Goal: Task Accomplishment & Management: Manage account settings

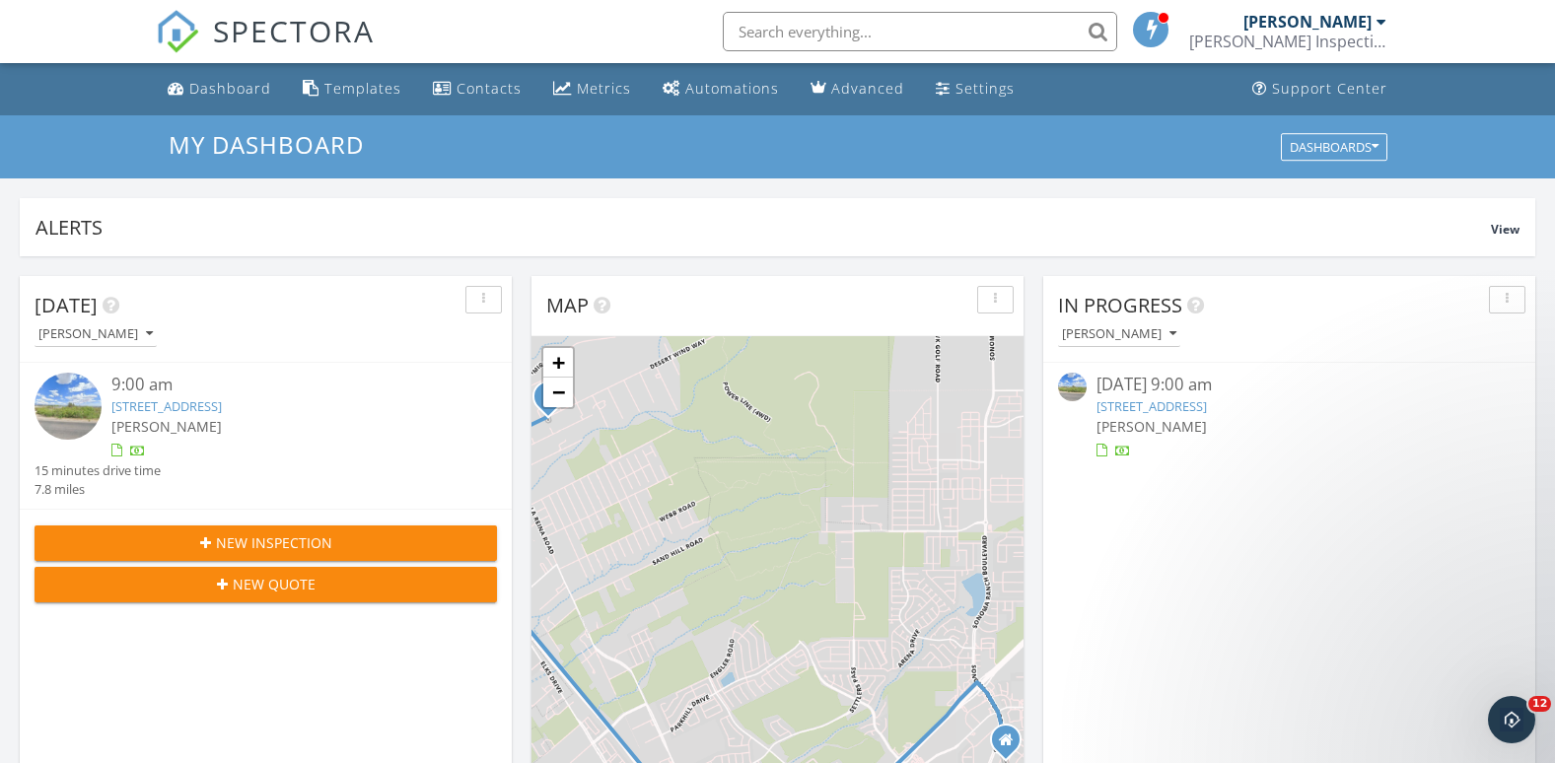
click at [1207, 411] on link "[STREET_ADDRESS]" at bounding box center [1151, 406] width 110 height 18
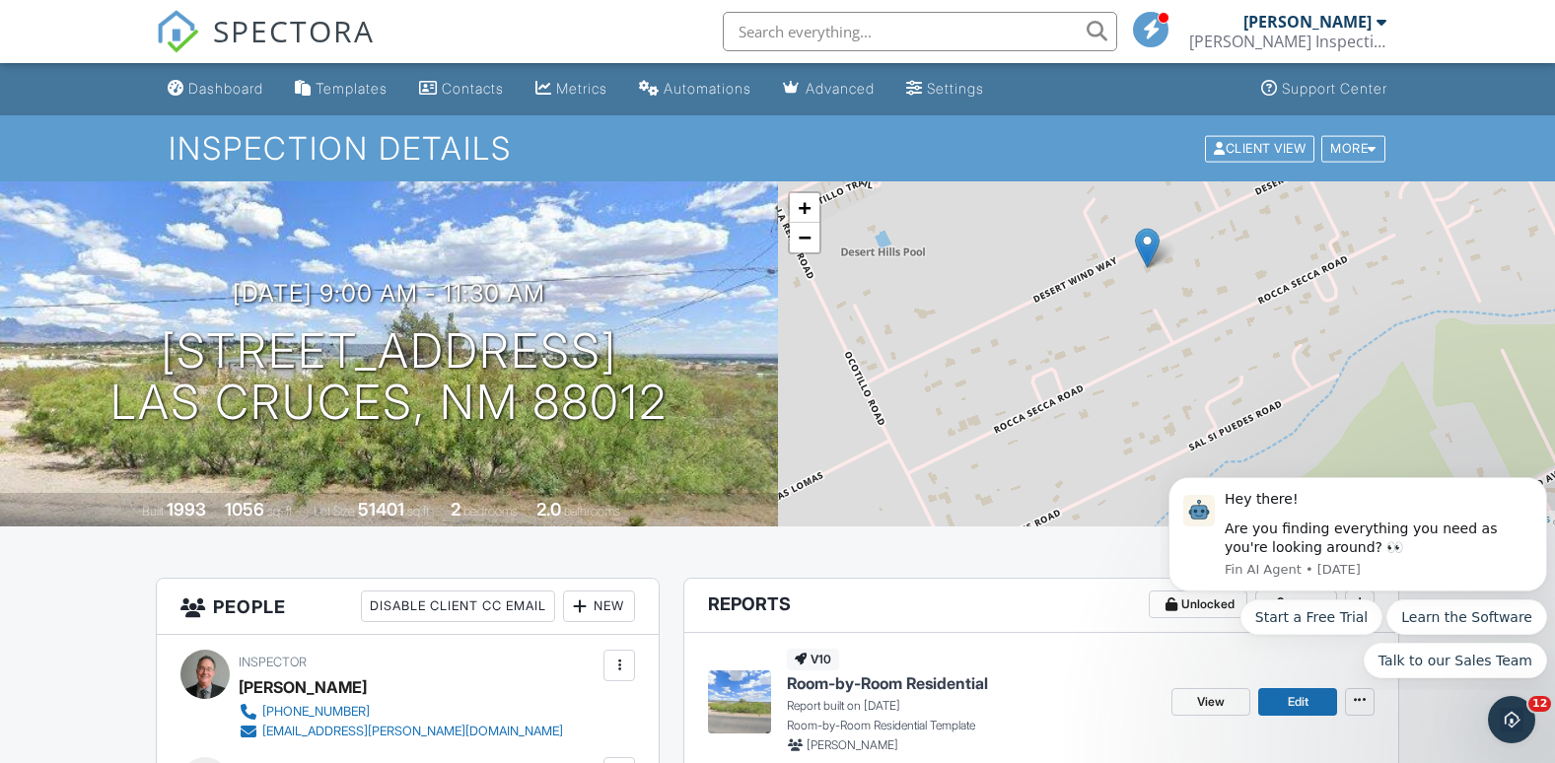
click at [884, 713] on p "Report built on [DATE]" at bounding box center [971, 706] width 369 height 18
click at [1285, 715] on link "Edit" at bounding box center [1297, 702] width 79 height 28
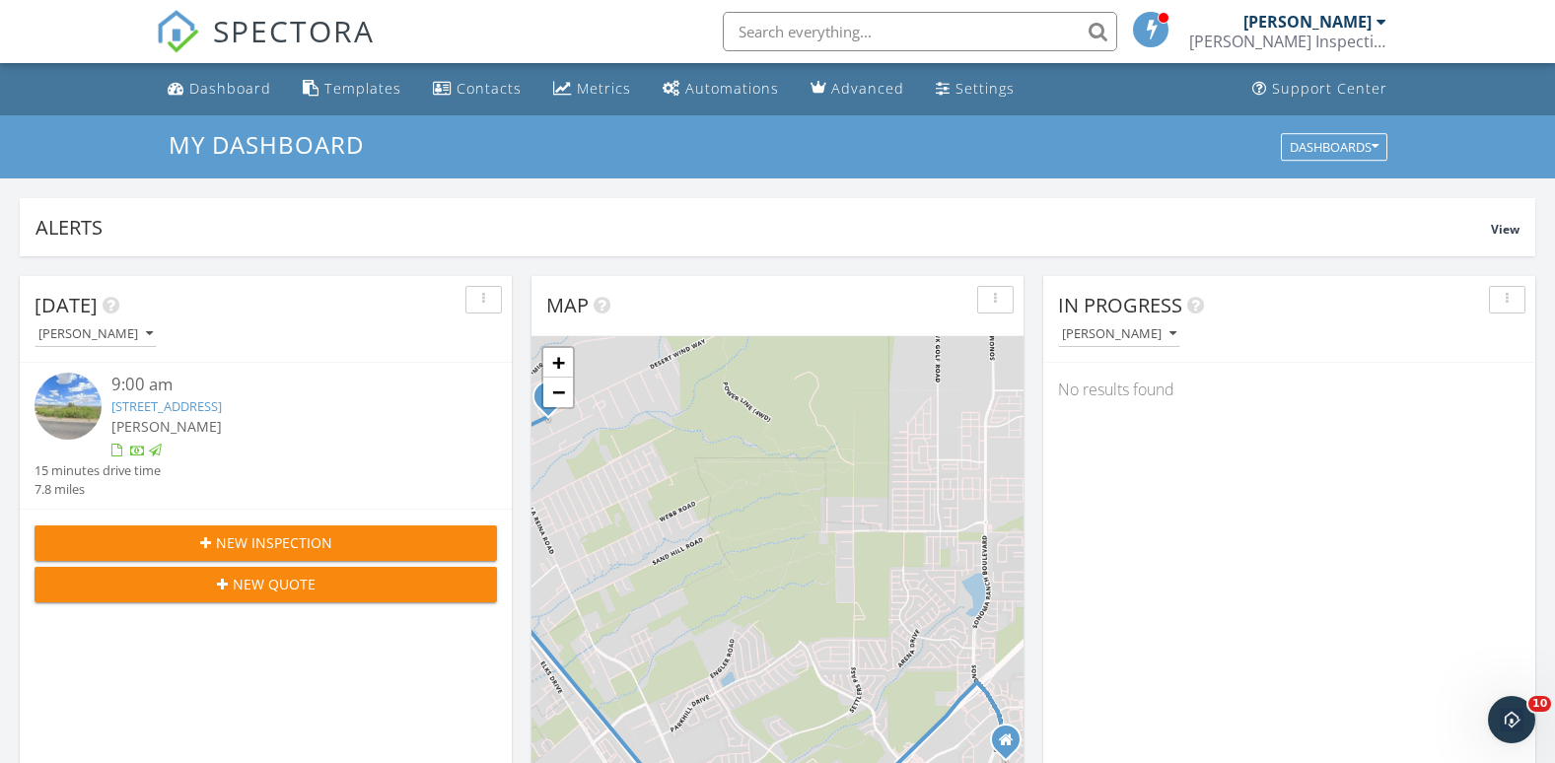
click at [222, 415] on link "[STREET_ADDRESS]" at bounding box center [166, 406] width 110 height 18
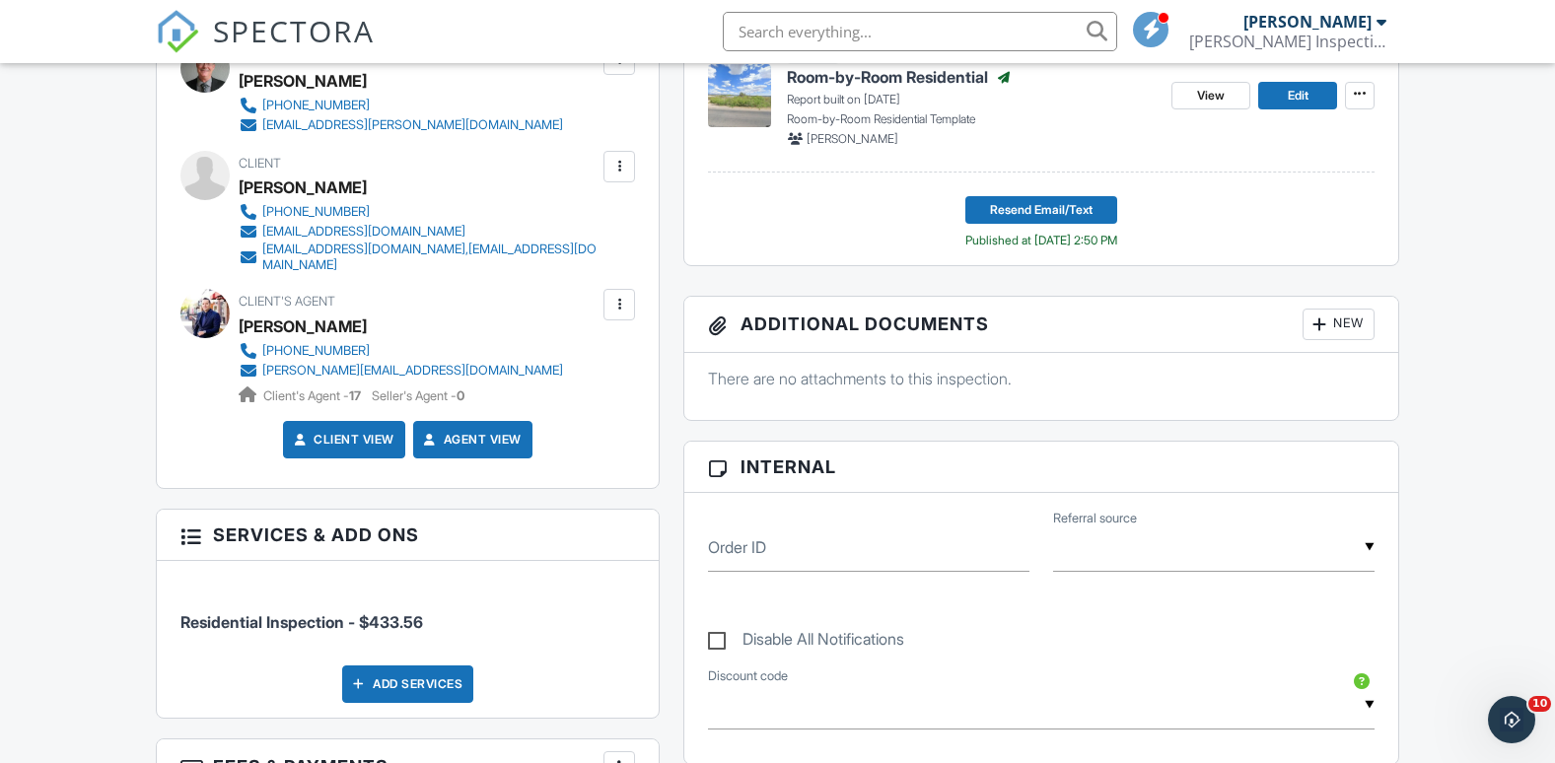
click at [620, 170] on div at bounding box center [619, 167] width 20 height 20
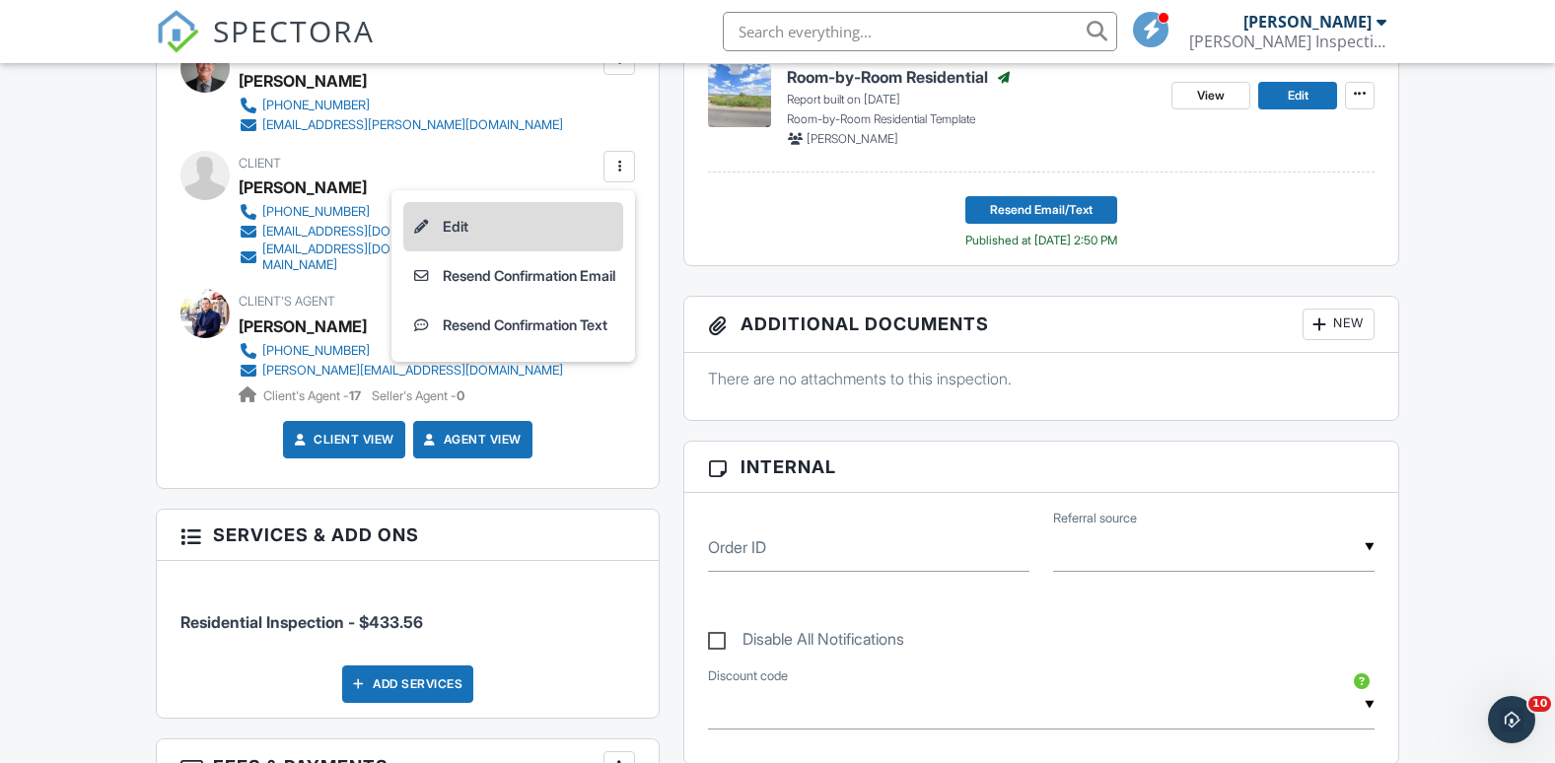
click at [455, 226] on li "Edit" at bounding box center [513, 226] width 220 height 49
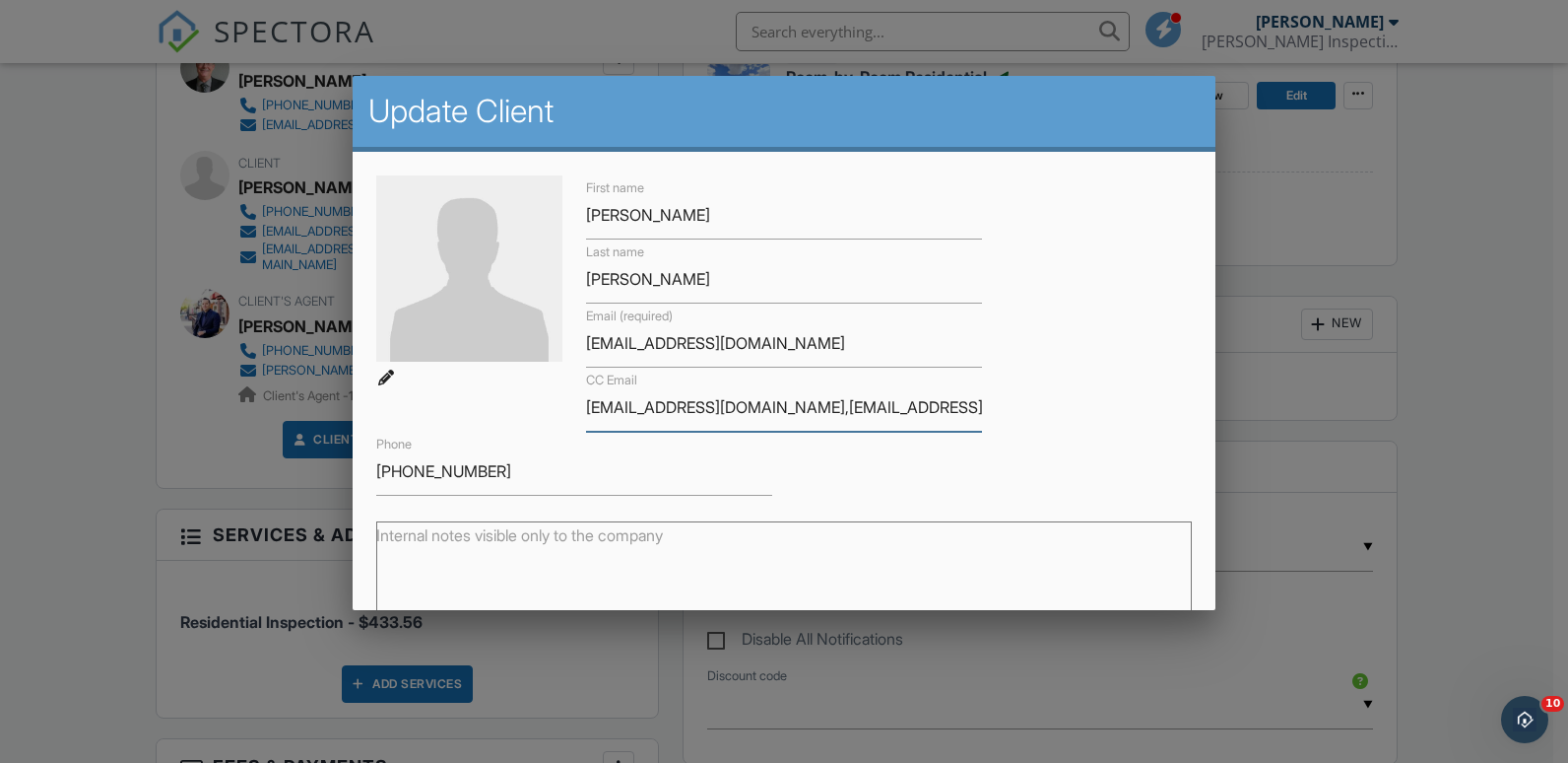
click at [765, 410] on input "[EMAIL_ADDRESS][DOMAIN_NAME],[EMAIL_ADDRESS][DOMAIN_NAME]" at bounding box center [784, 407] width 396 height 48
type input "kellidthompson88@gmail.com"
click at [1086, 402] on div "First name Glinda Last name Ziehl Email (required) ggziehl@gmail.com CC Email k…" at bounding box center [784, 335] width 839 height 320
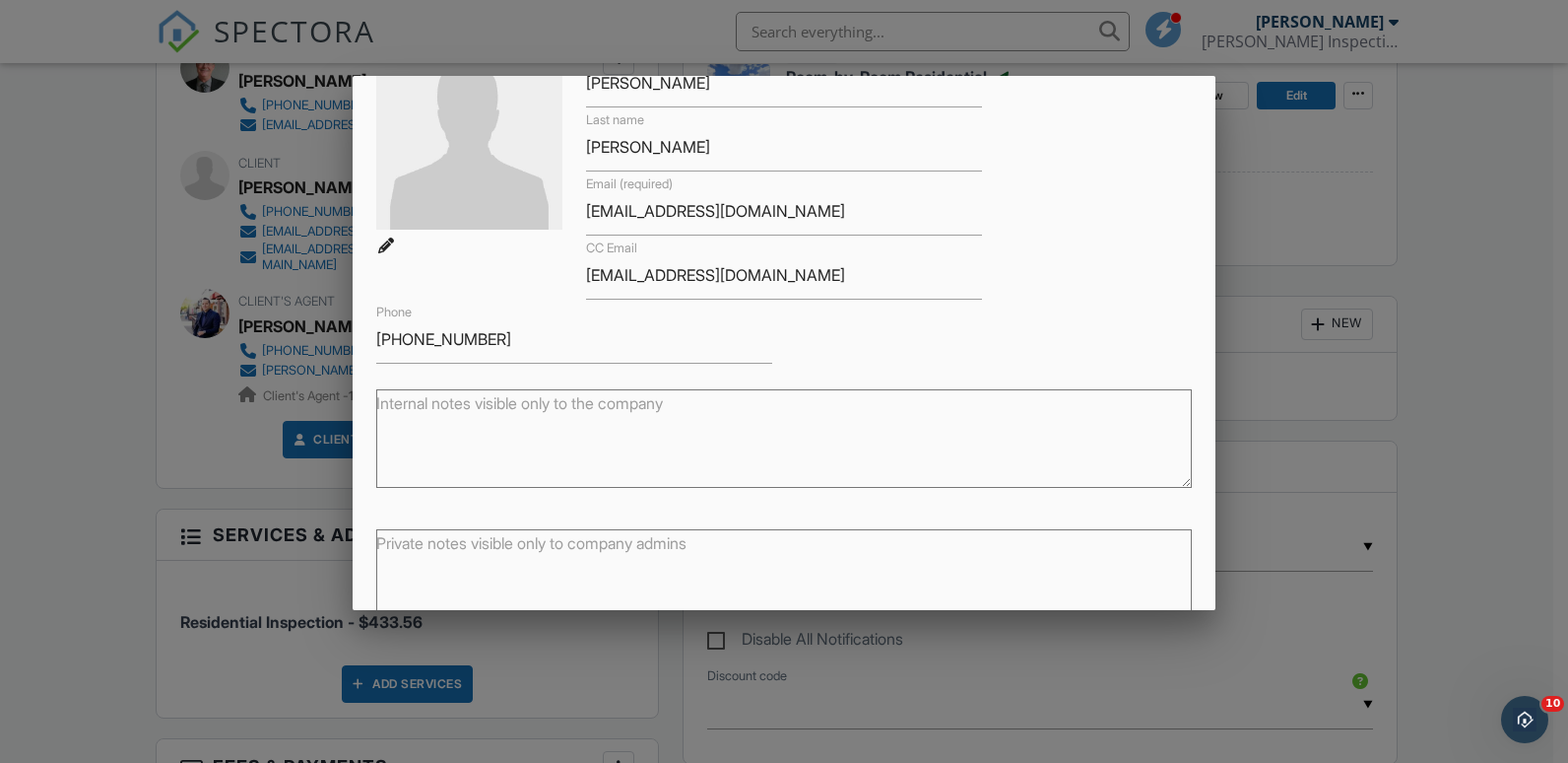
scroll to position [239, 0]
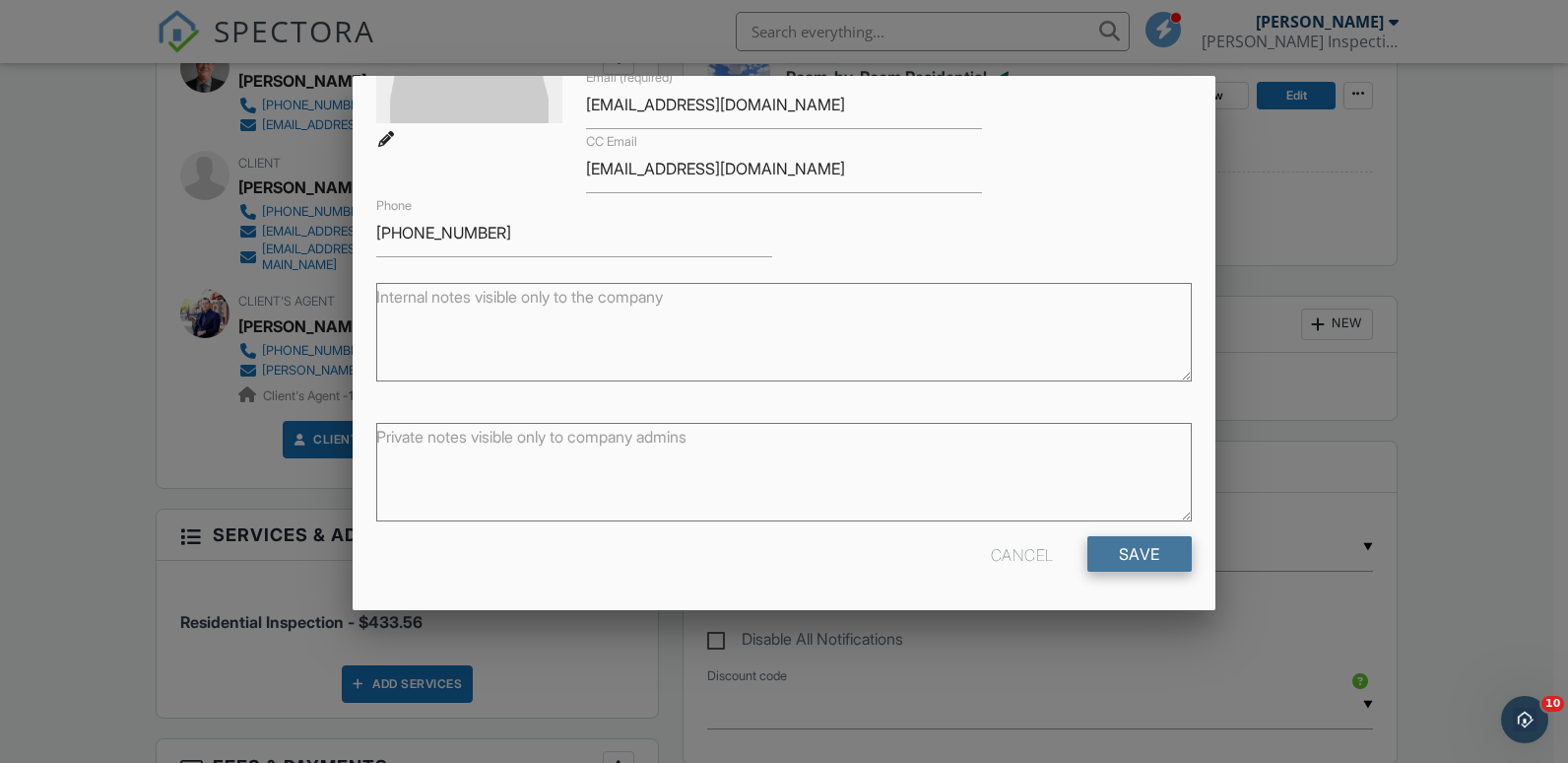
click at [1111, 563] on input "Save" at bounding box center [1139, 553] width 105 height 35
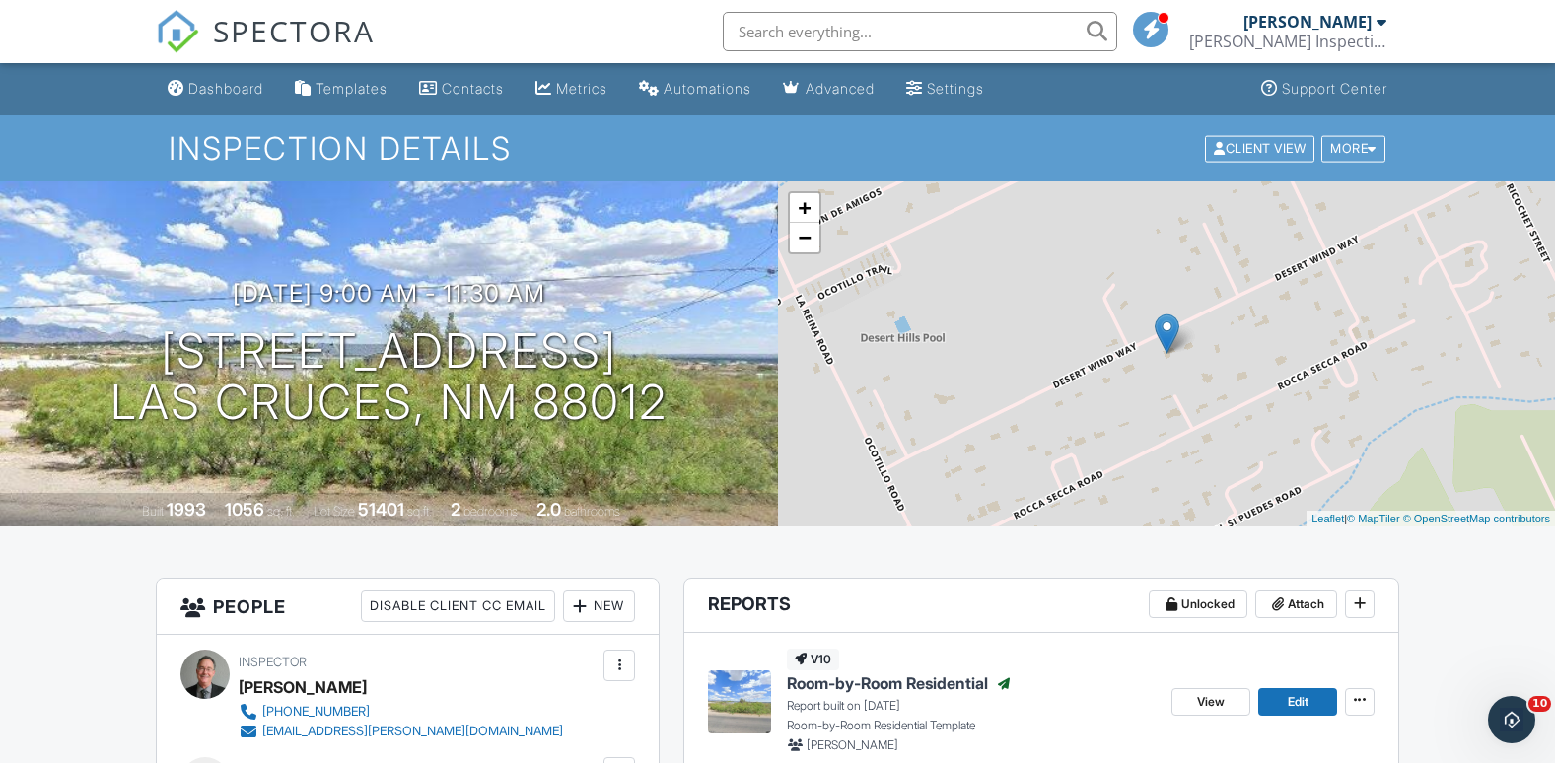
click at [764, 604] on h2 "Reports" at bounding box center [749, 606] width 83 height 30
click at [1357, 712] on button at bounding box center [1360, 702] width 30 height 28
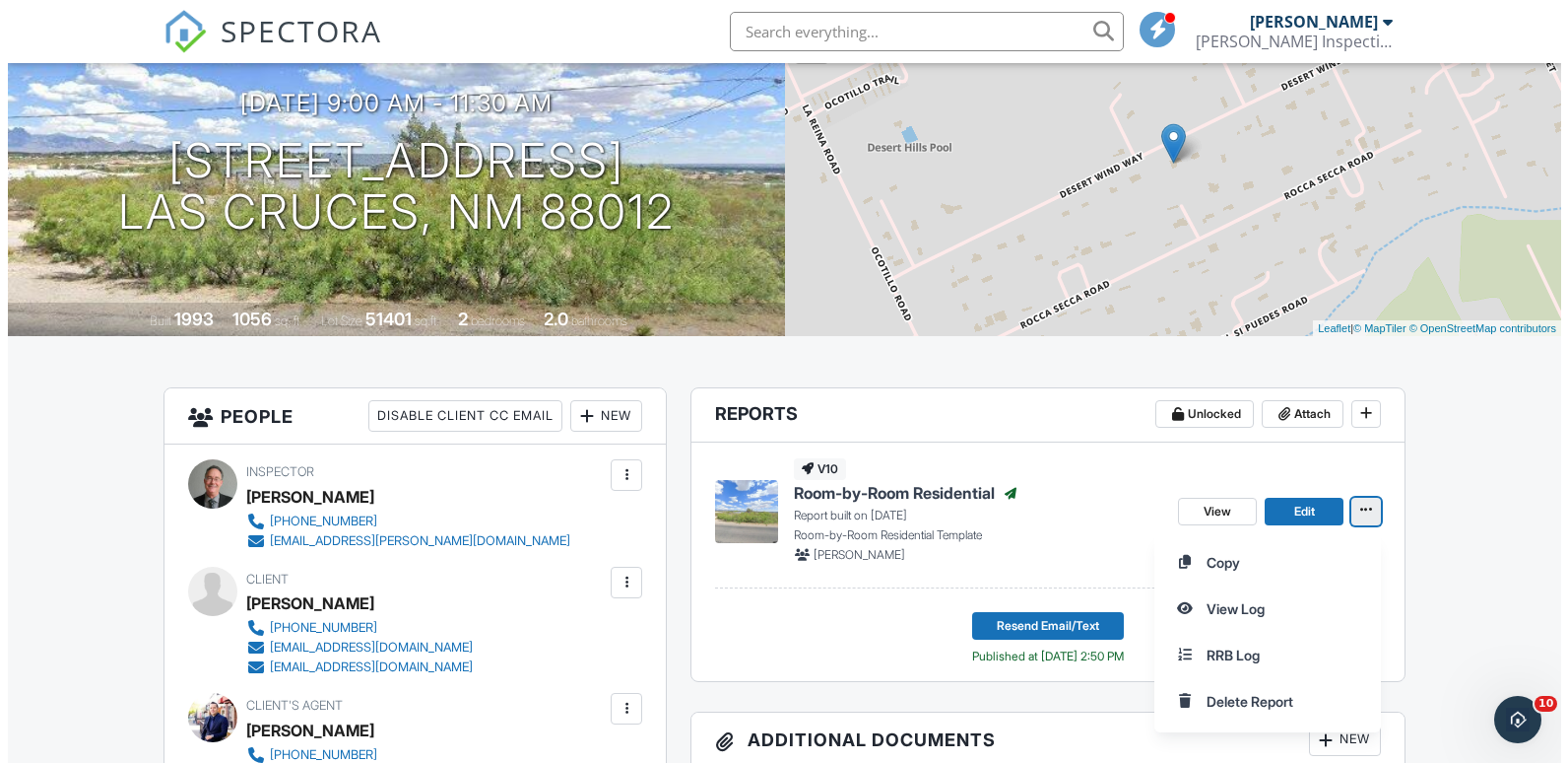
scroll to position [192, 0]
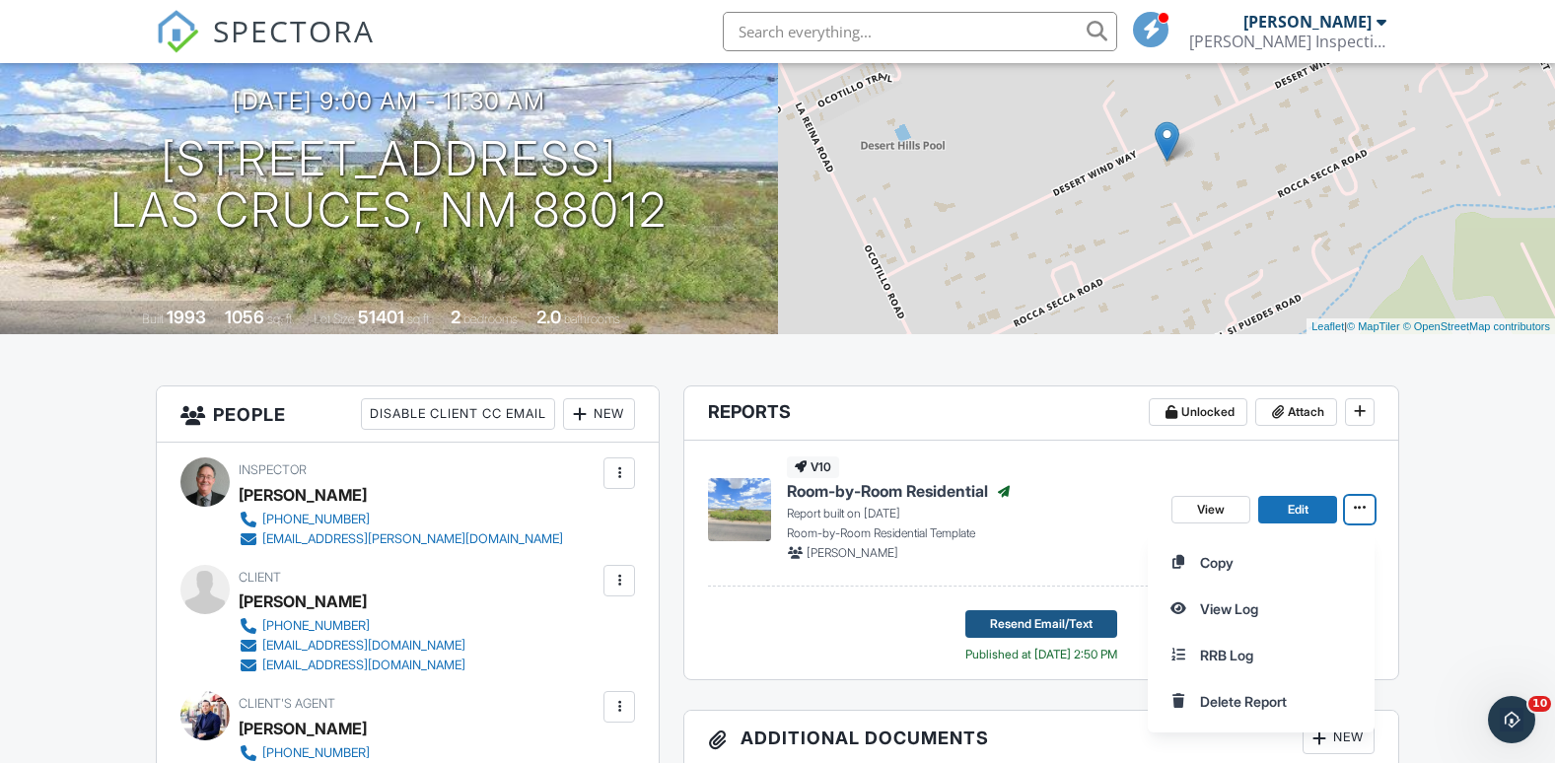
click at [1068, 633] on span "Resend Email/Text" at bounding box center [1041, 624] width 103 height 20
click at [1042, 627] on span "Resend Email/Text" at bounding box center [1041, 624] width 103 height 20
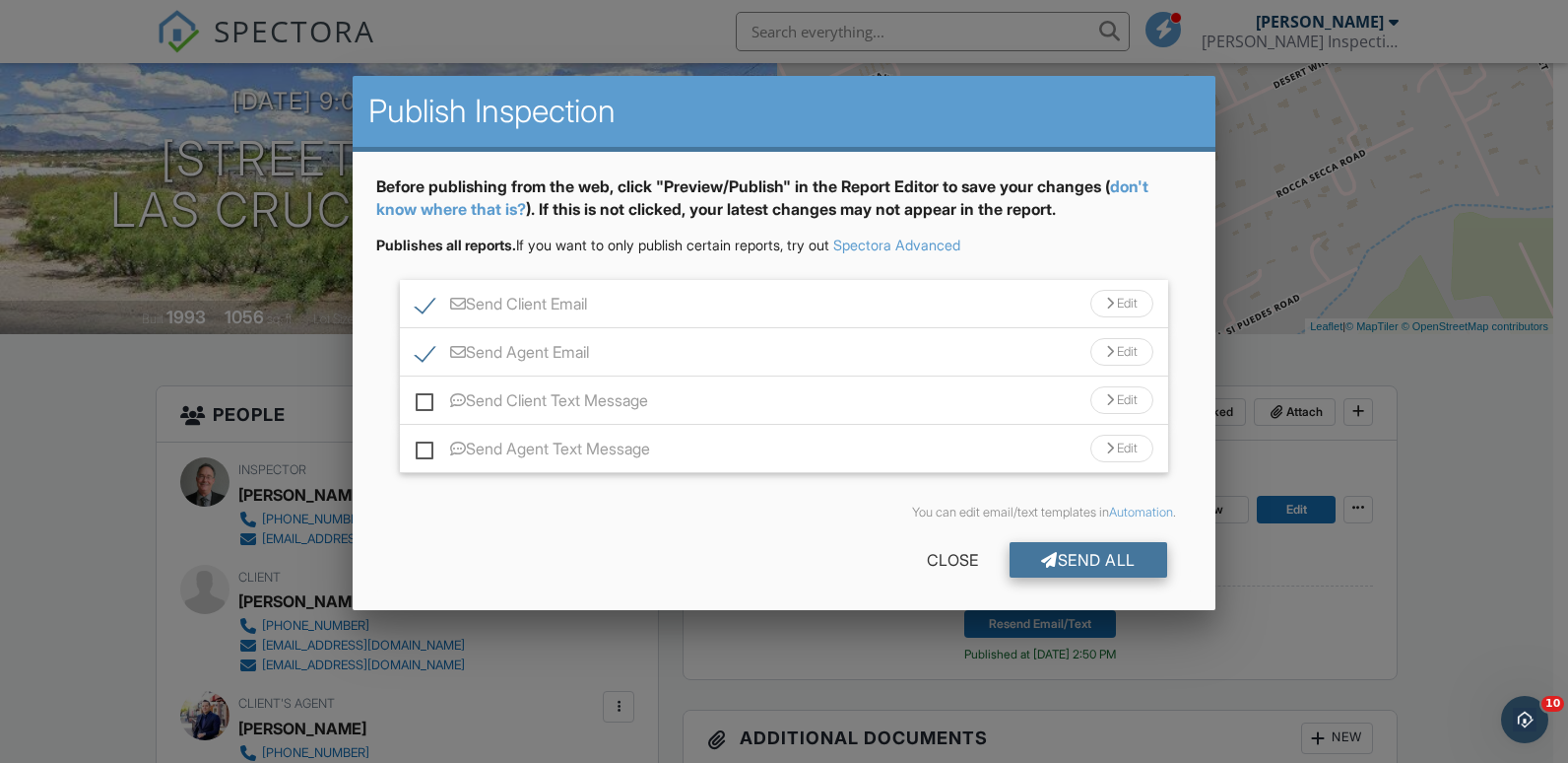
click at [1062, 565] on div "Send All" at bounding box center [1088, 559] width 158 height 35
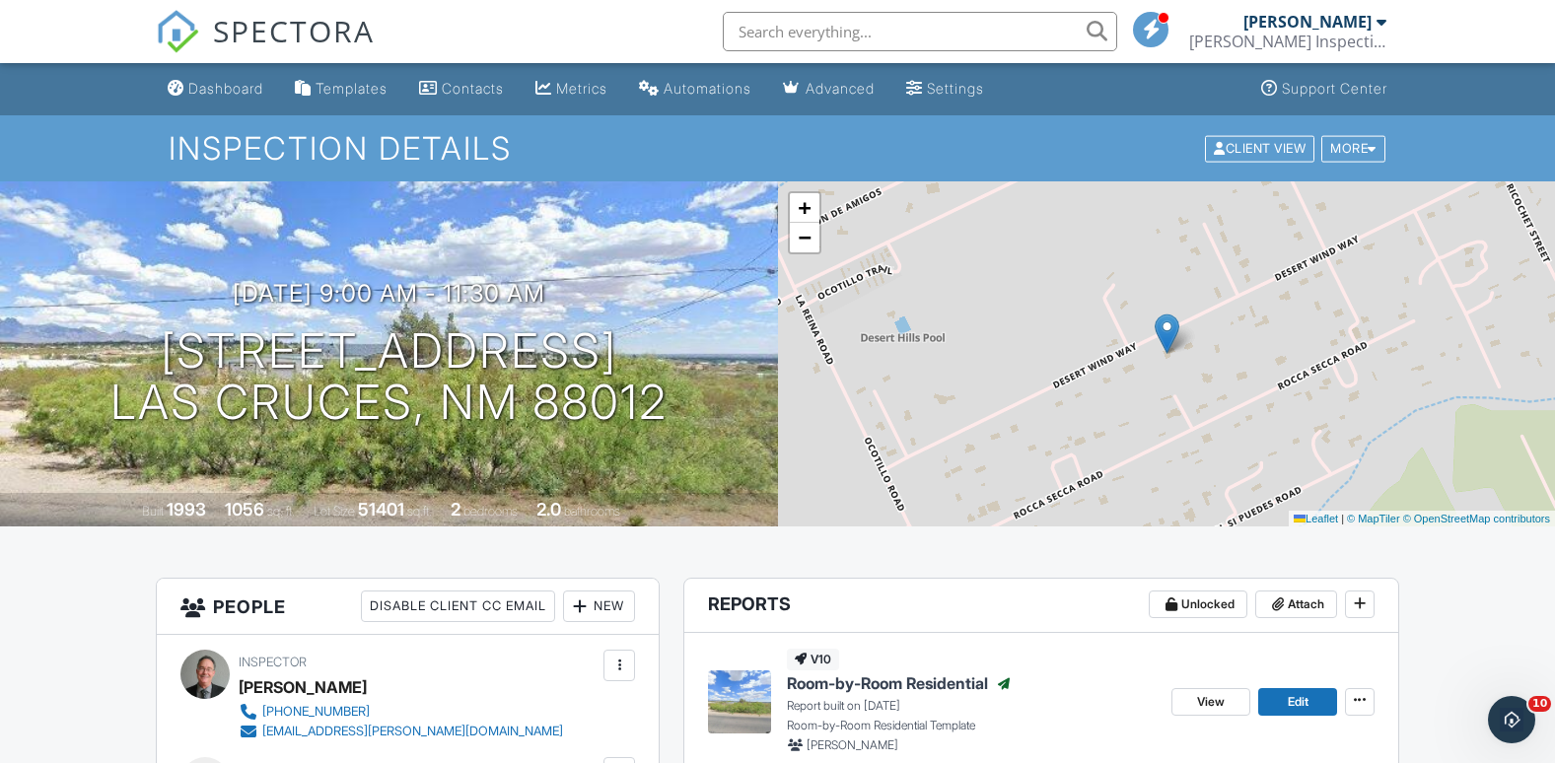
click at [1164, 20] on div at bounding box center [1163, 18] width 12 height 12
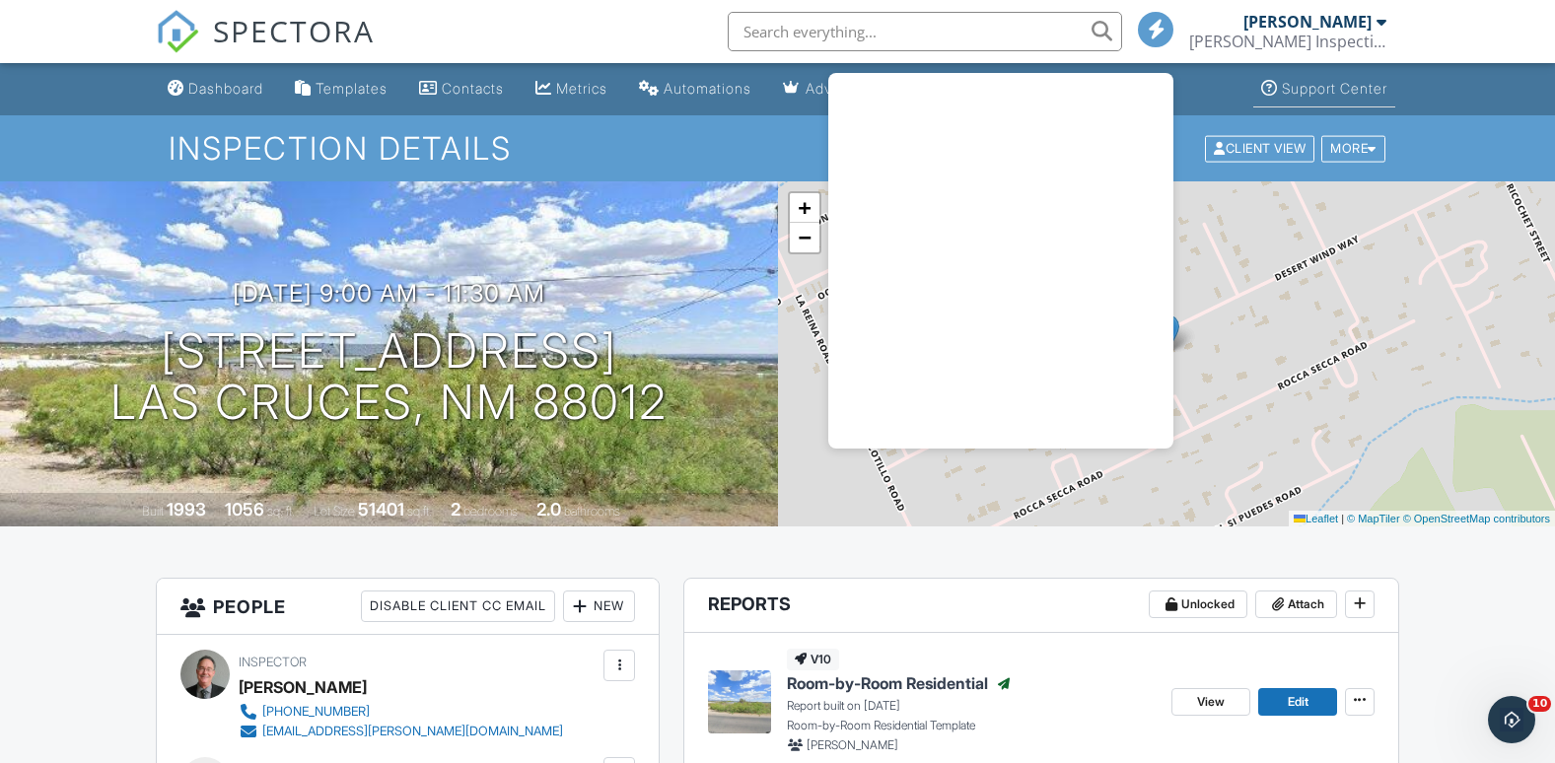
click at [1284, 88] on div "Support Center" at bounding box center [1334, 88] width 105 height 17
